Goal: Check status: Check status

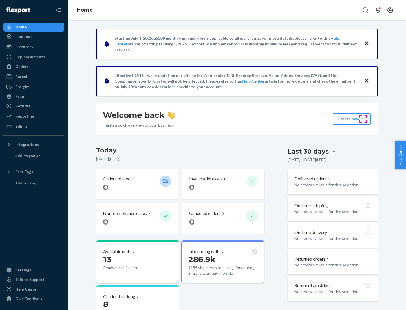
click at [363, 119] on button "Create new Create new inbound Create new order Create new product" at bounding box center [352, 118] width 38 height 11
click at [23, 37] on div "Inbounds" at bounding box center [23, 37] width 17 height 6
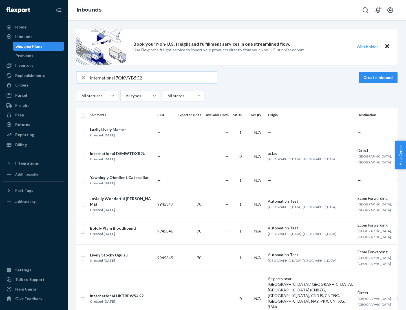
type input "International 7QKVYB5C29"
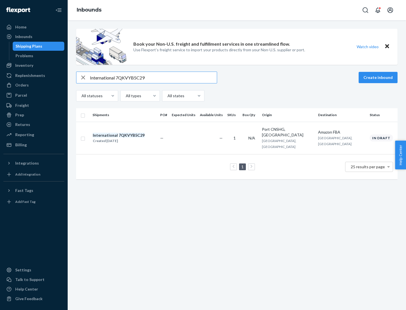
click at [128, 138] on div "Created [DATE]" at bounding box center [119, 141] width 52 height 6
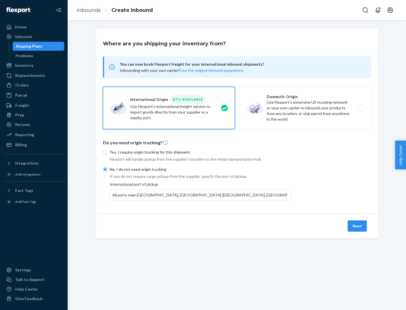
click at [357, 226] on button "Next" at bounding box center [357, 225] width 19 height 11
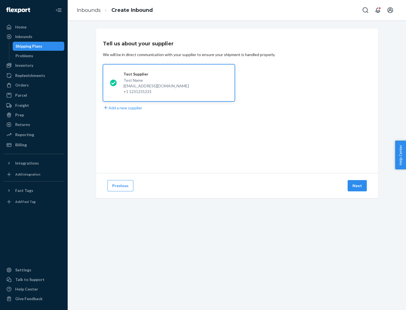
click at [357, 186] on button "Next" at bounding box center [357, 185] width 19 height 11
